Goal: Task Accomplishment & Management: Complete application form

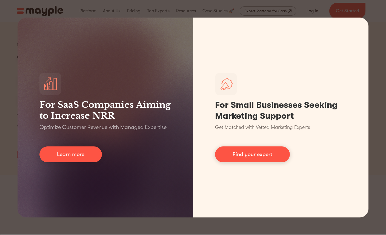
click at [370, 7] on div "For SaaS Companies Aiming to Increase NRR Optimize Customer Revenue with Manage…" at bounding box center [193, 117] width 386 height 235
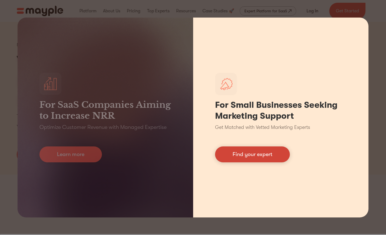
click at [268, 155] on link "Find your expert" at bounding box center [252, 154] width 75 height 16
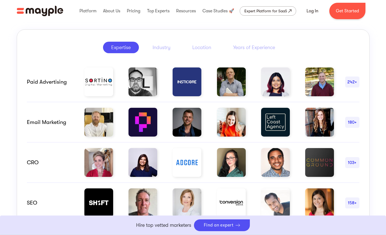
scroll to position [280, 0]
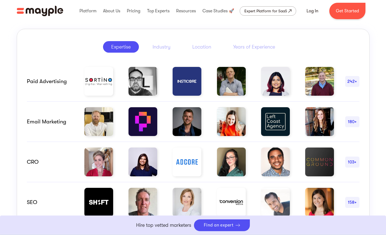
click at [225, 225] on link "Boost Your eCommerce Business Mayple's in your corner to help you make the righ…" at bounding box center [193, 225] width 386 height 19
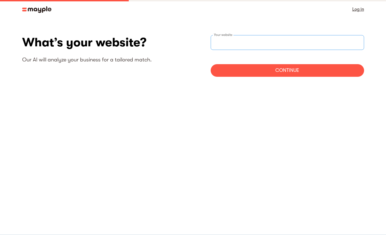
click at [234, 41] on div "Your website" at bounding box center [288, 42] width 154 height 15
